Goal: Task Accomplishment & Management: Use online tool/utility

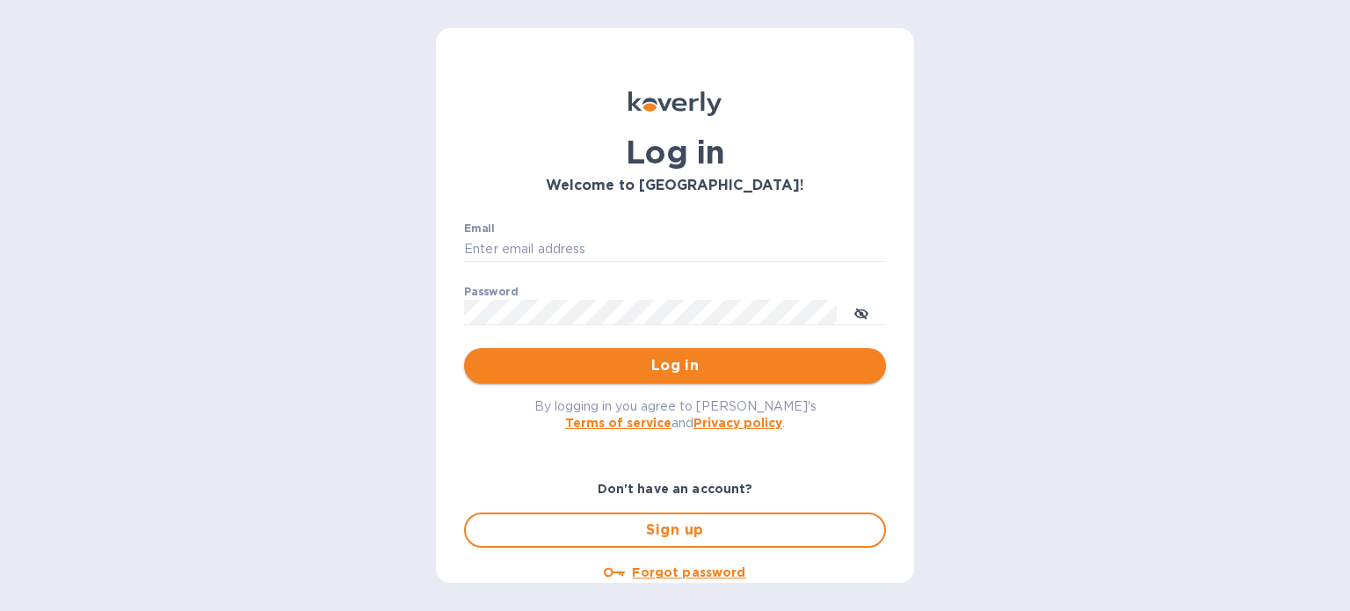
type input "contanliquor@gmail.com"
click at [689, 355] on span "Log in" at bounding box center [675, 365] width 394 height 21
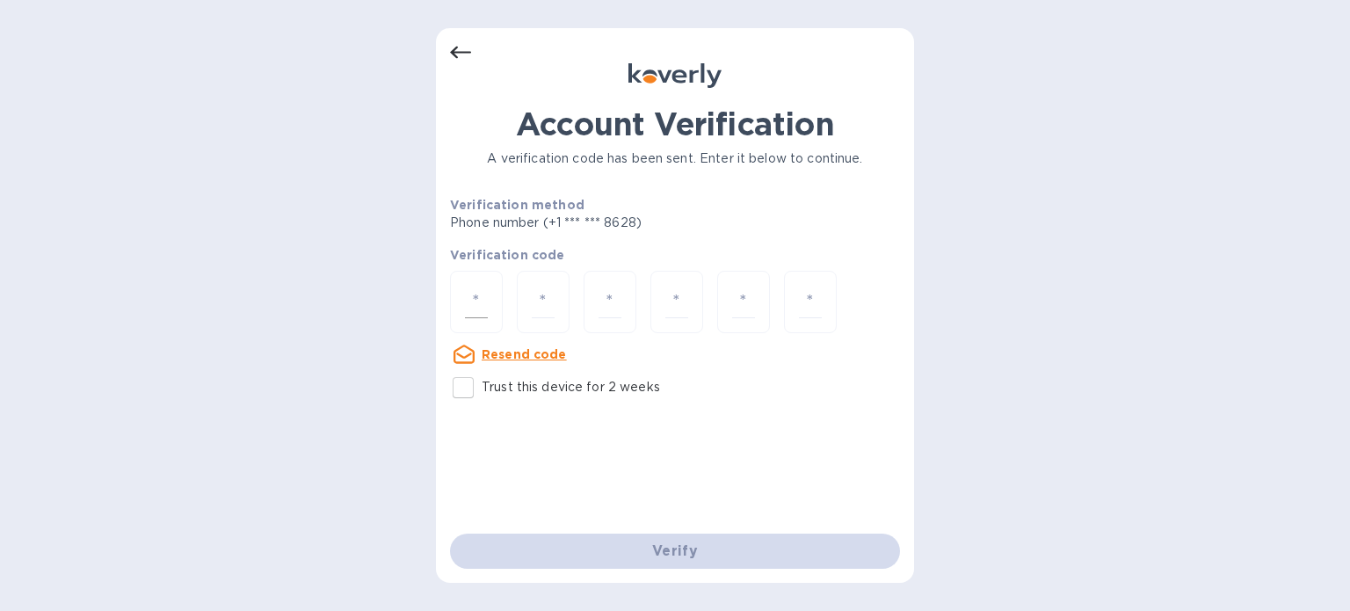
click at [468, 297] on input "number" at bounding box center [476, 302] width 23 height 33
type input "6"
type input "7"
type input "1"
type input "0"
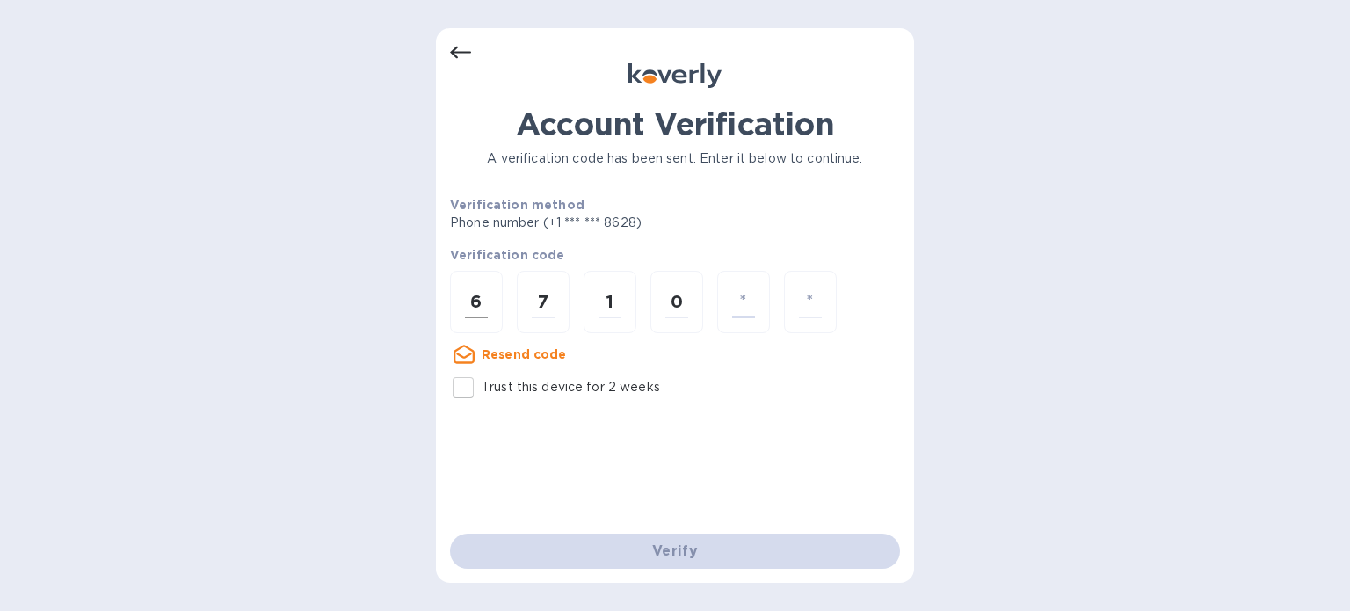
type input "3"
type input "6"
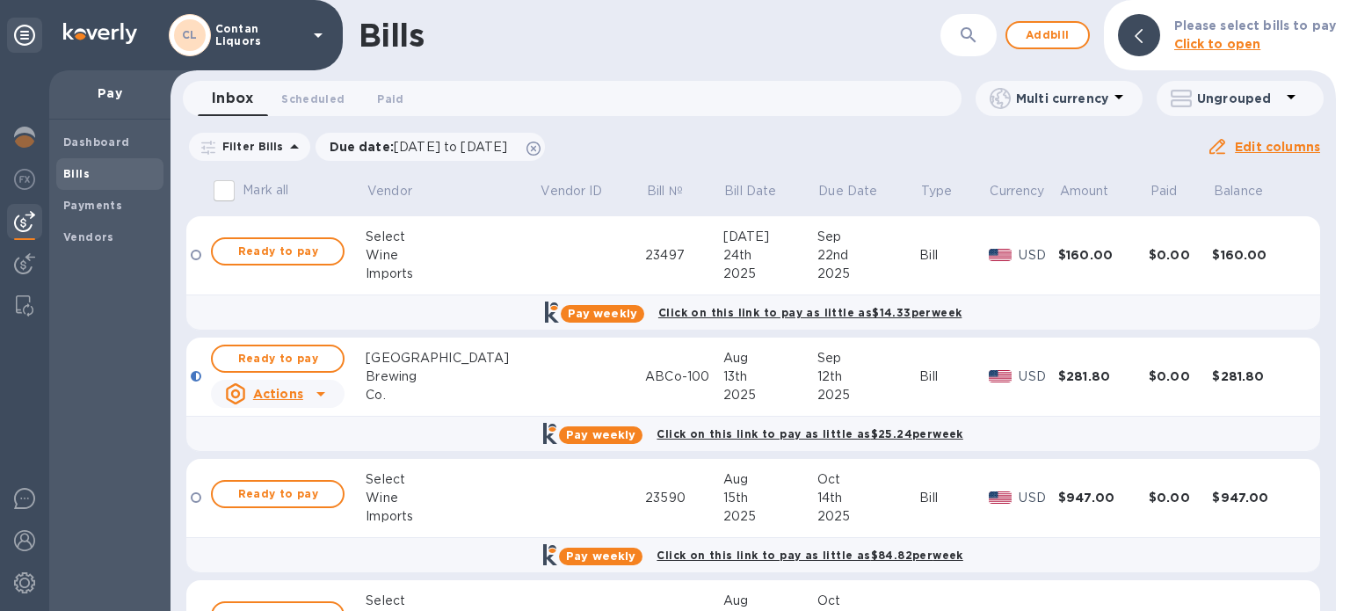
click at [292, 374] on div "Ready to pay" at bounding box center [277, 358] width 141 height 35
click at [292, 361] on span "Ready to pay" at bounding box center [278, 358] width 102 height 21
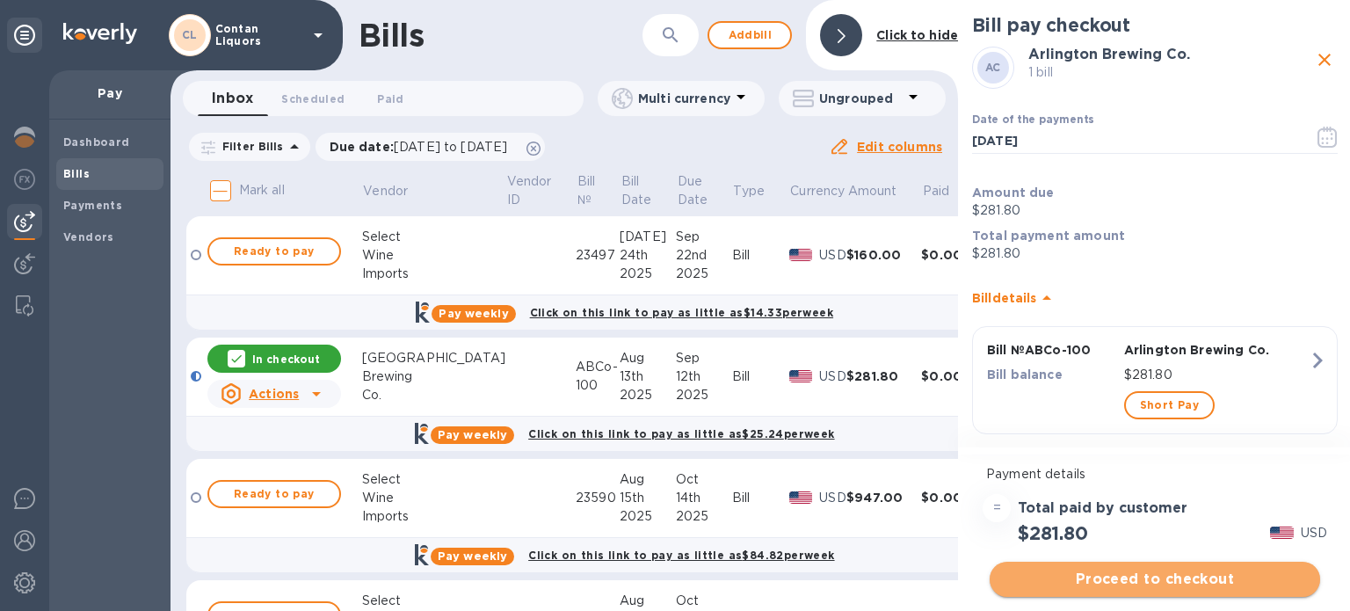
click at [1185, 583] on span "Proceed to checkout" at bounding box center [1155, 579] width 302 height 21
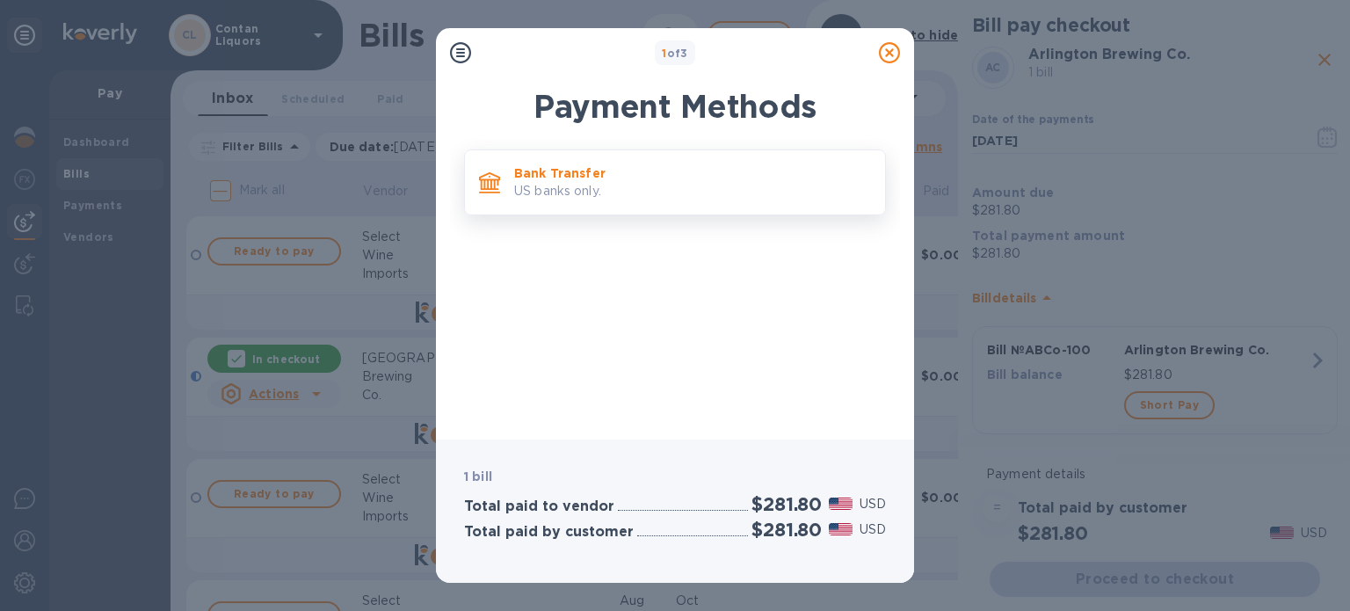
click at [583, 197] on p "US banks only." at bounding box center [692, 191] width 357 height 18
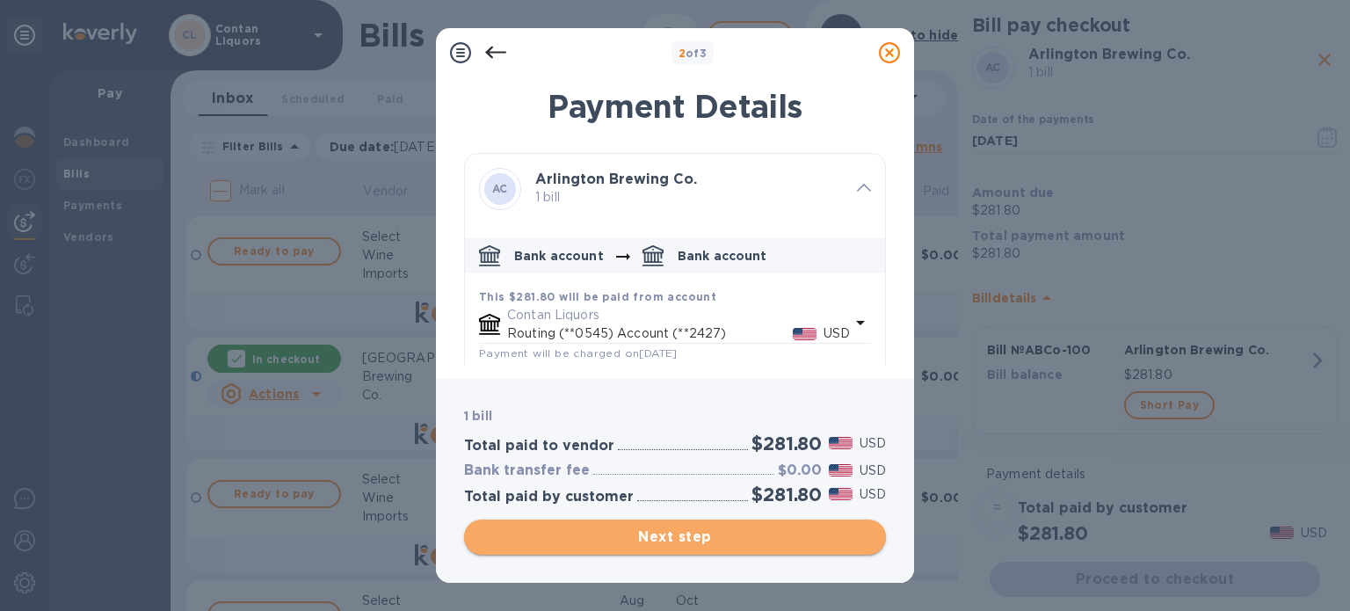
click at [671, 539] on span "Next step" at bounding box center [675, 536] width 394 height 21
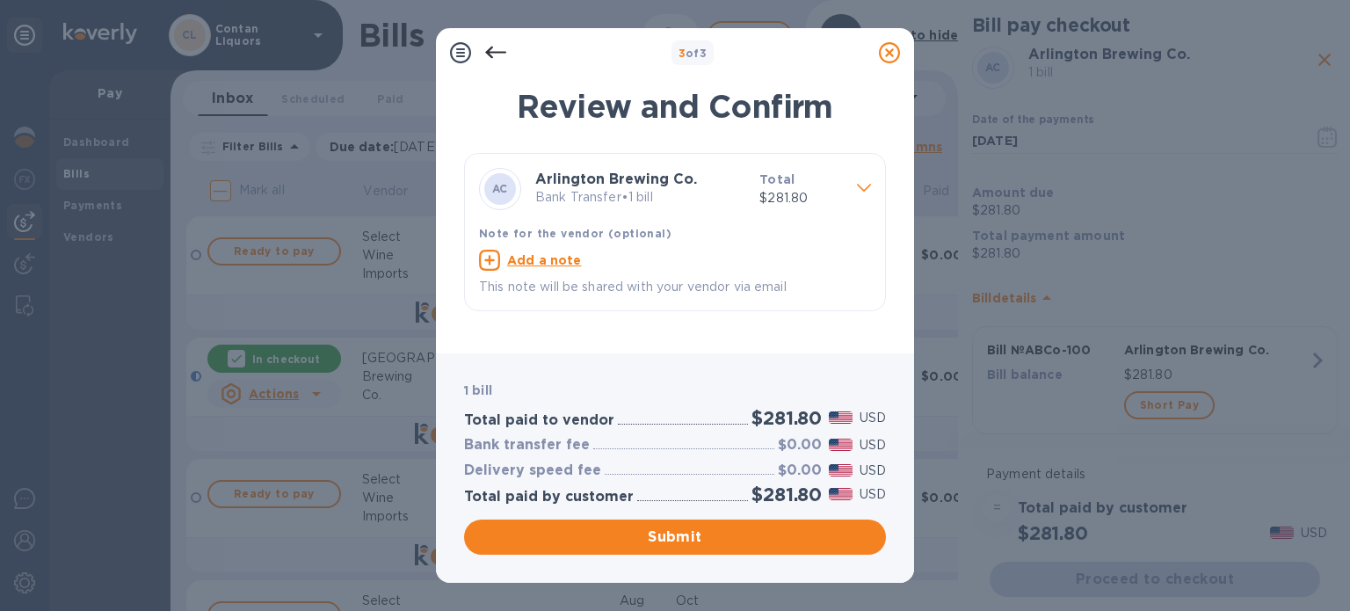
click at [552, 262] on u "Add a note" at bounding box center [544, 260] width 75 height 14
click at [568, 265] on textarea at bounding box center [661, 262] width 364 height 15
paste textarea "ABCo-100"
type textarea "ABCo-100"
click at [650, 537] on span "Submit" at bounding box center [675, 536] width 394 height 21
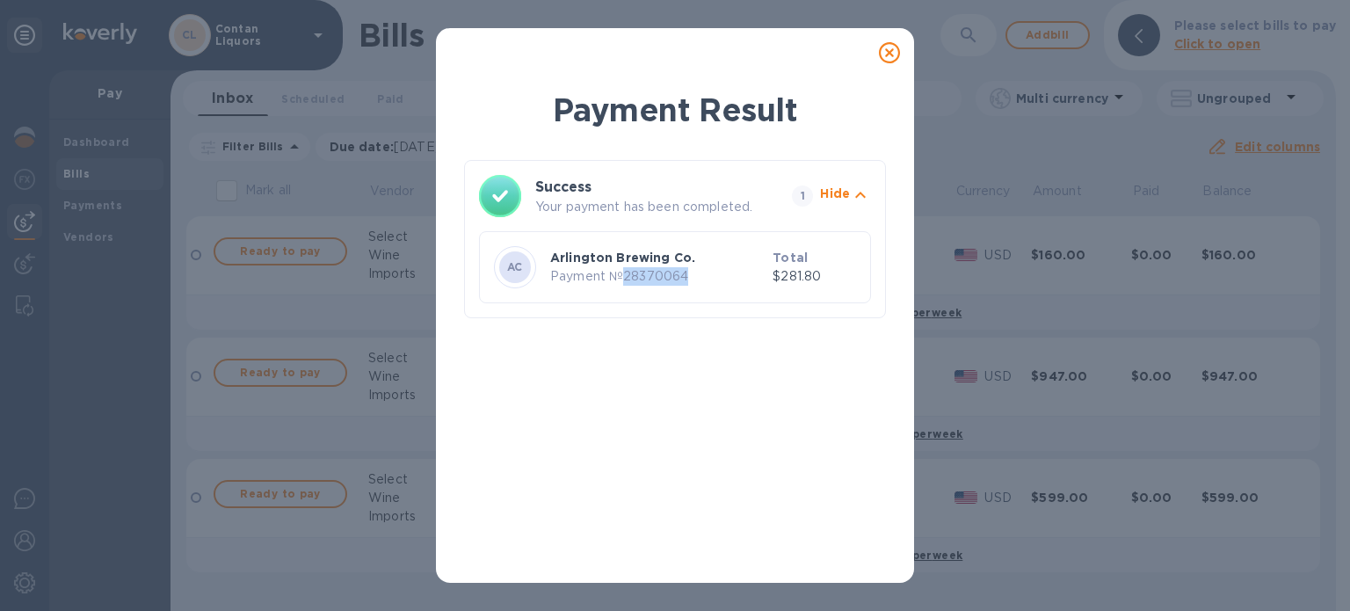
drag, startPoint x: 691, startPoint y: 275, endPoint x: 625, endPoint y: 280, distance: 66.1
click at [625, 280] on p "Payment № 28370064" at bounding box center [657, 276] width 215 height 18
copy p "28370064"
click at [898, 50] on icon at bounding box center [889, 52] width 21 height 21
